Goal: Navigation & Orientation: Find specific page/section

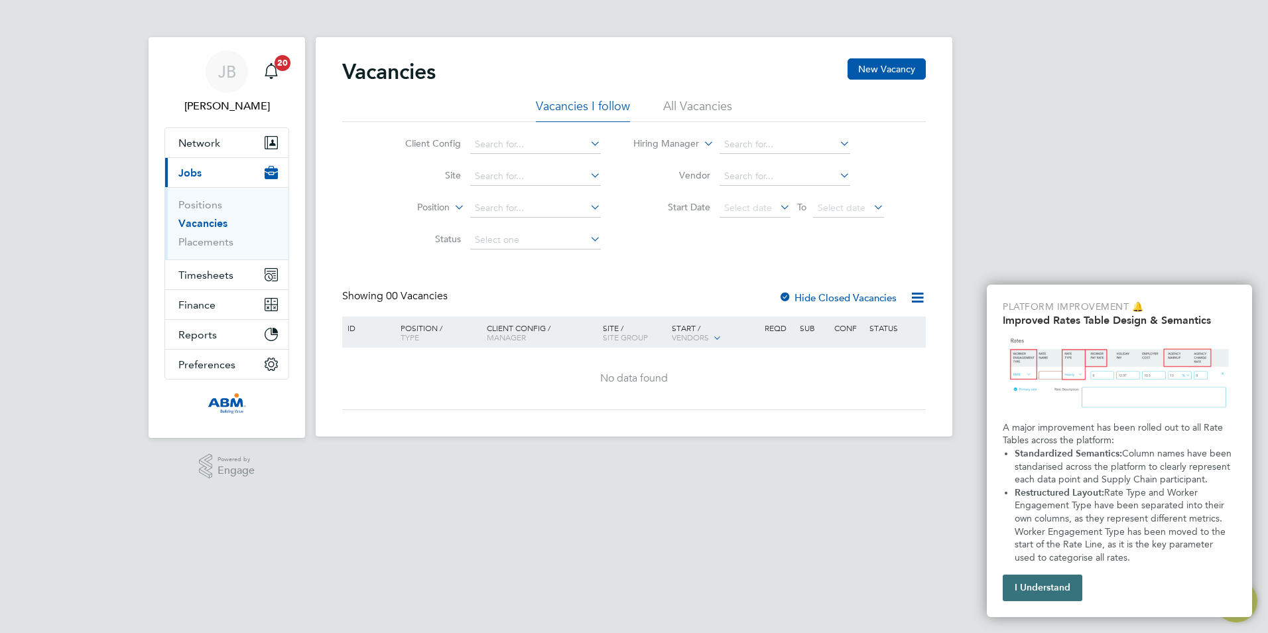
click at [1049, 578] on button "I Understand" at bounding box center [1042, 587] width 80 height 27
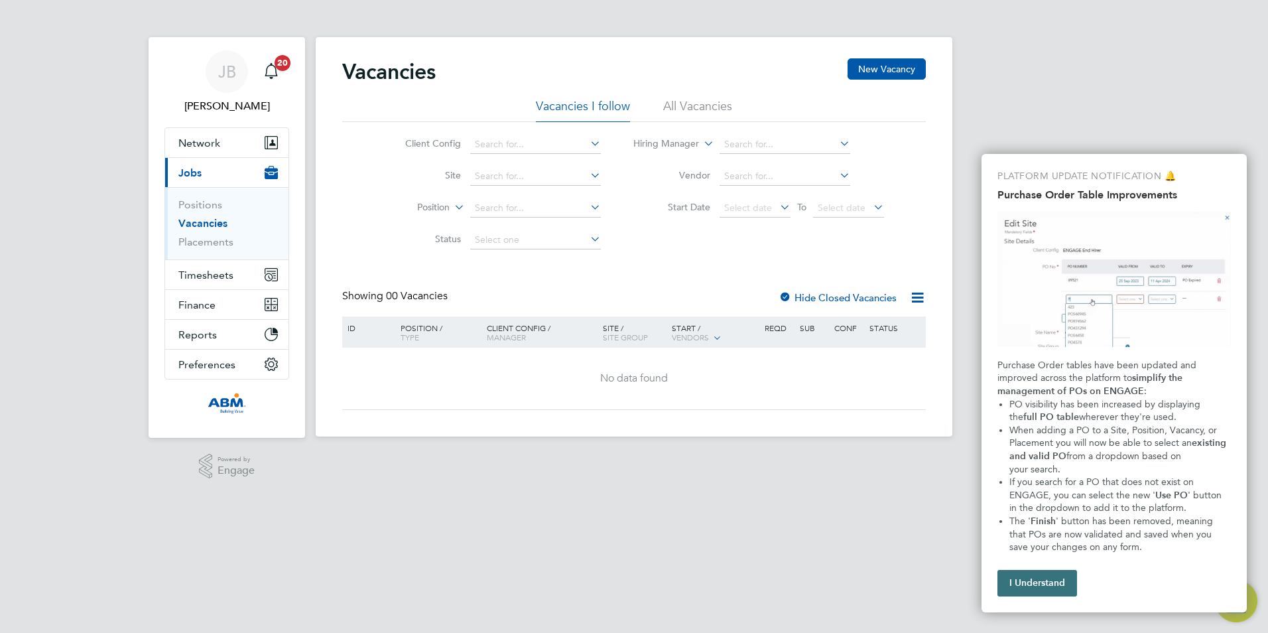
click at [1048, 578] on button "I Understand" at bounding box center [1037, 583] width 80 height 27
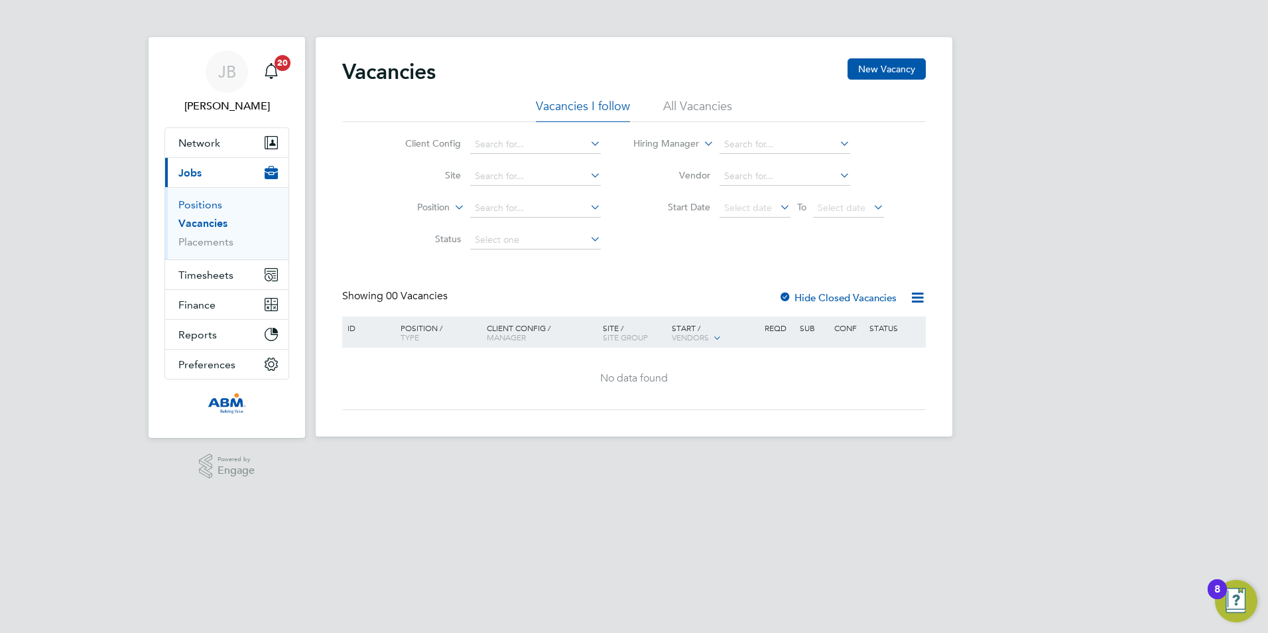
click at [198, 208] on link "Positions" at bounding box center [200, 204] width 44 height 13
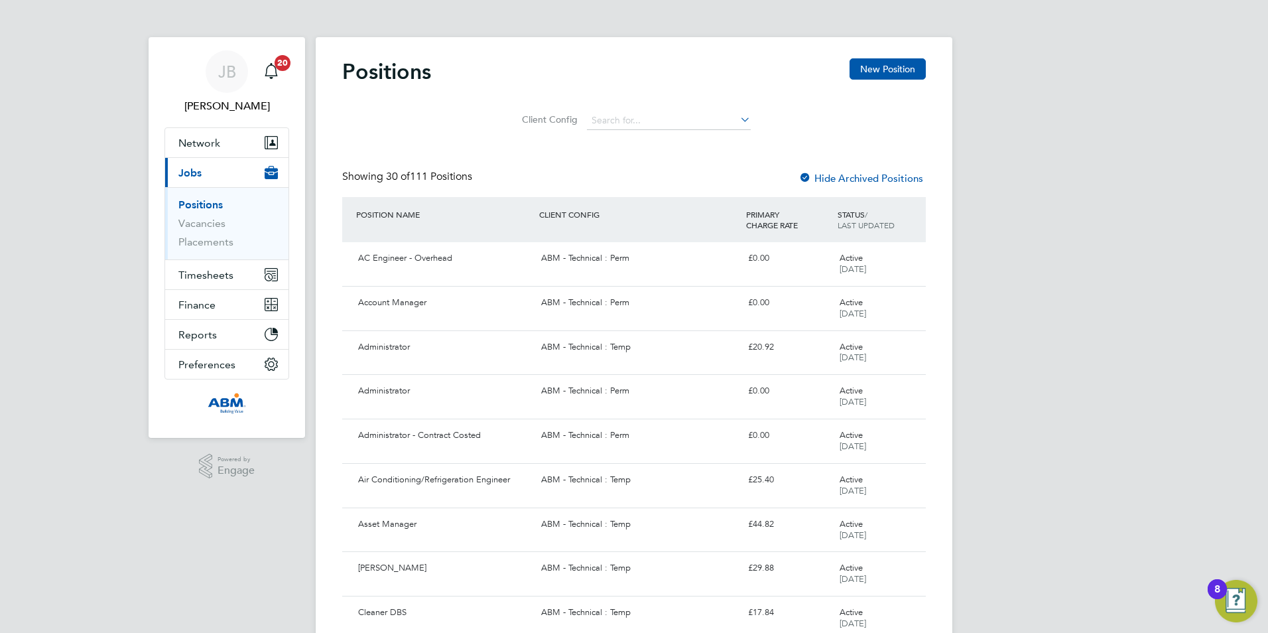
click at [197, 177] on span "Jobs" at bounding box center [189, 172] width 23 height 13
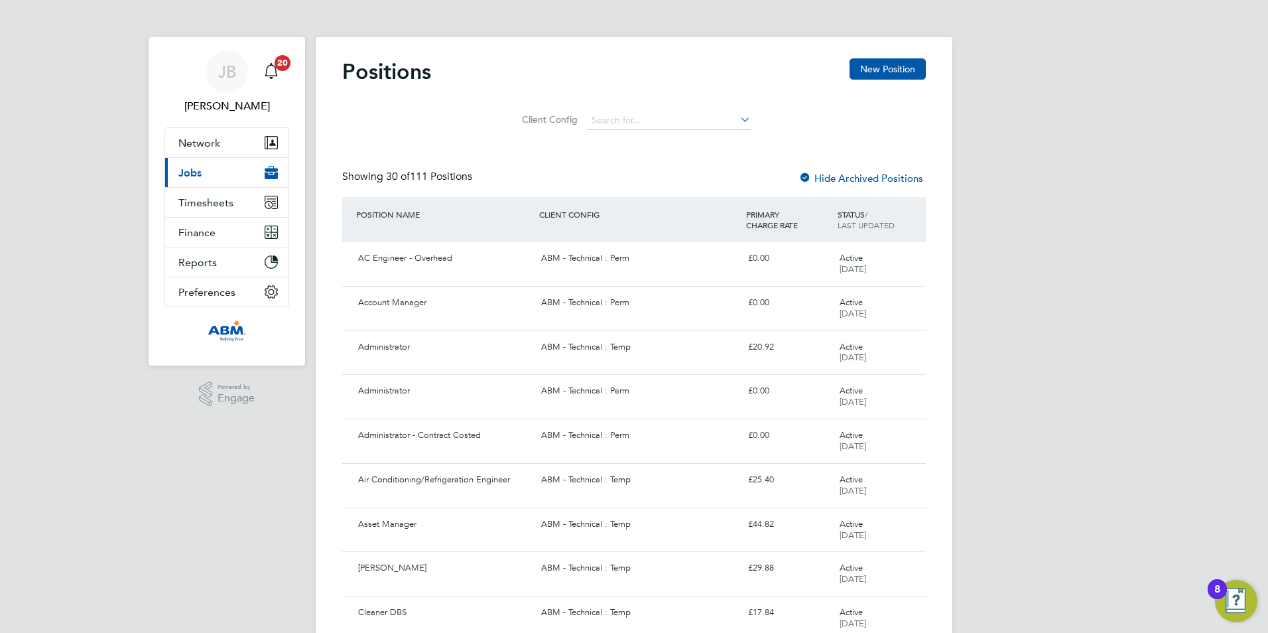
click at [190, 170] on span "Jobs" at bounding box center [189, 172] width 23 height 13
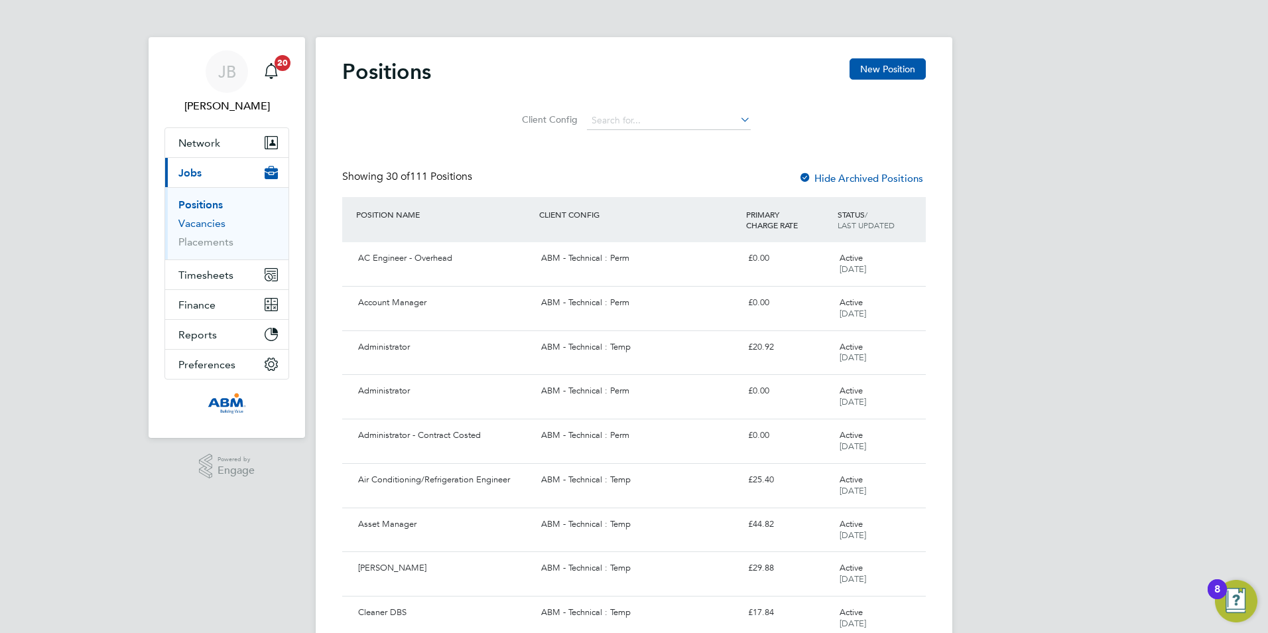
click at [199, 221] on link "Vacancies" at bounding box center [201, 223] width 47 height 13
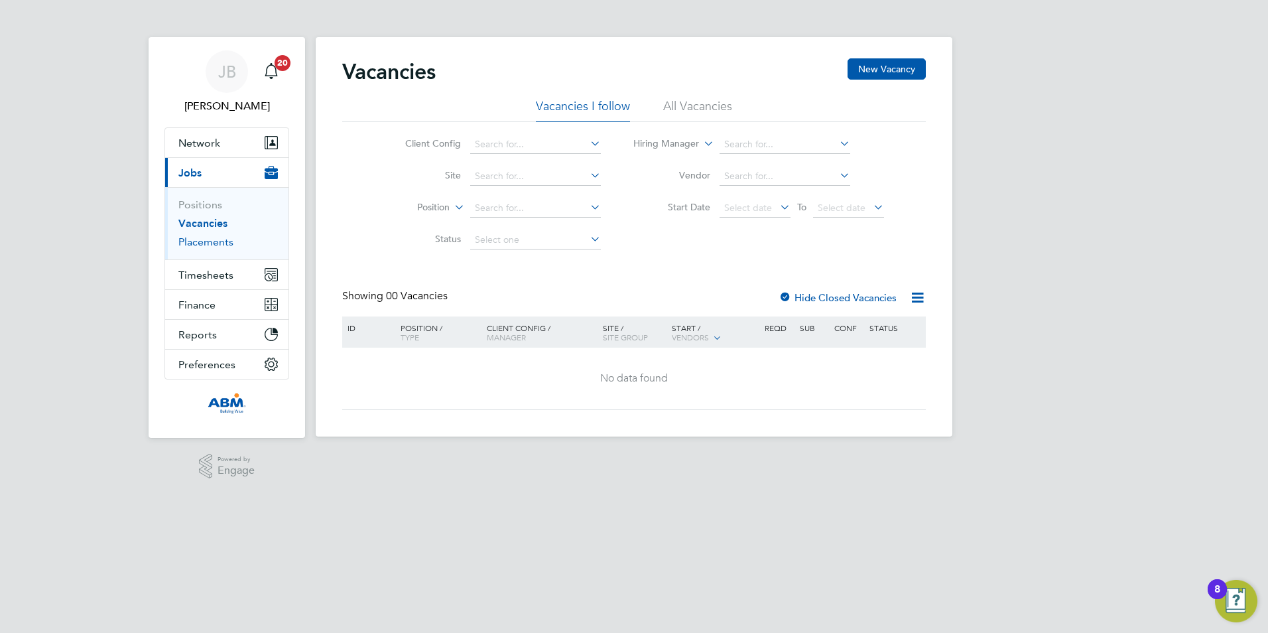
click at [203, 247] on link "Placements" at bounding box center [205, 241] width 55 height 13
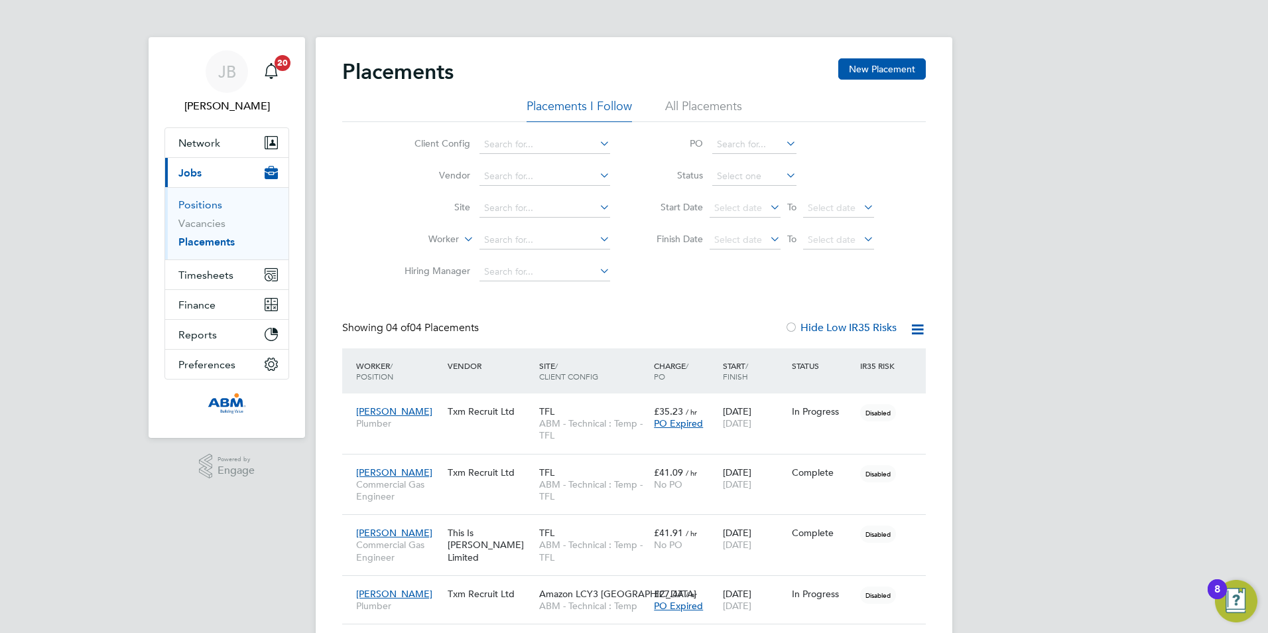
click at [194, 206] on link "Positions" at bounding box center [200, 204] width 44 height 13
